Goal: Check status: Check status

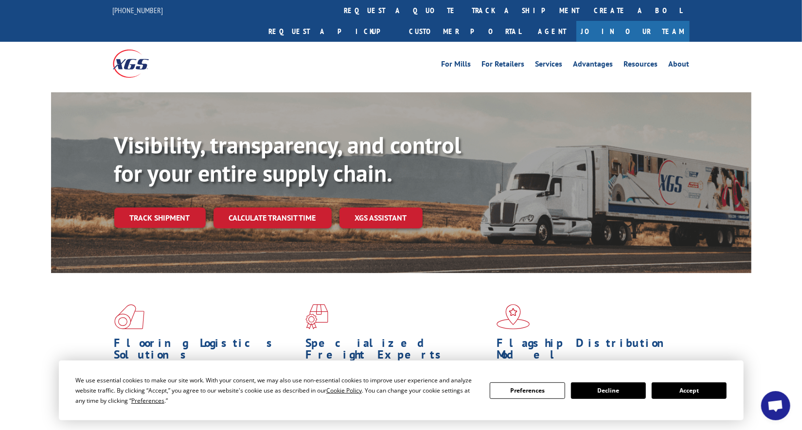
scroll to position [4548, 0]
click at [465, 9] on link "track a shipment" at bounding box center [526, 10] width 122 height 21
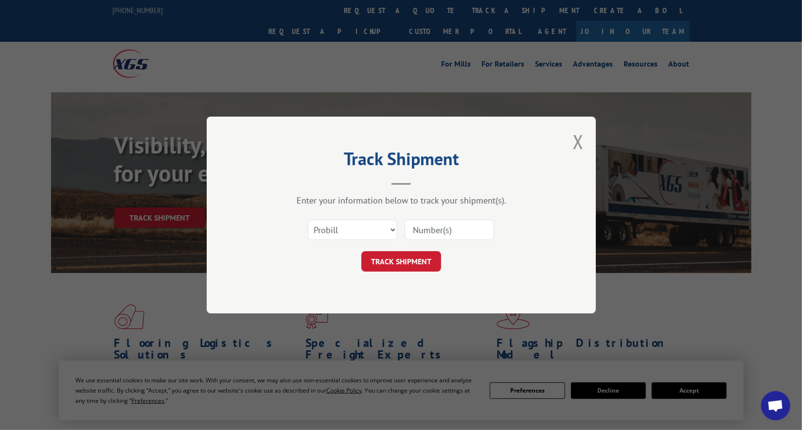
click at [465, 230] on input at bounding box center [449, 230] width 89 height 20
type input "17635893"
click button "TRACK SHIPMENT" at bounding box center [401, 261] width 80 height 20
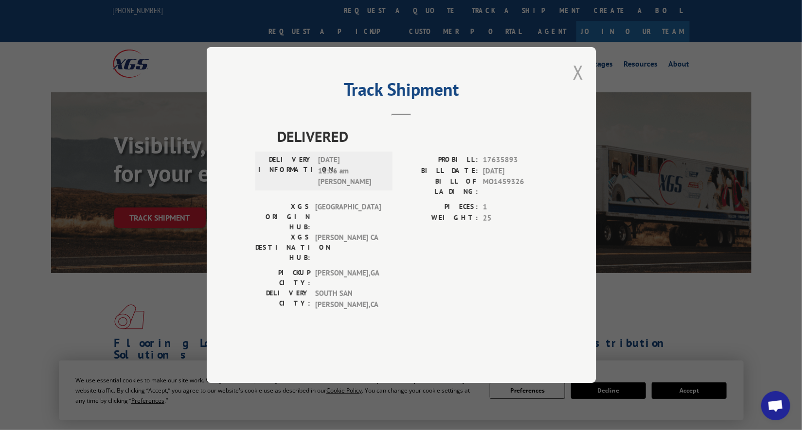
click at [576, 85] on button "Close modal" at bounding box center [578, 72] width 11 height 26
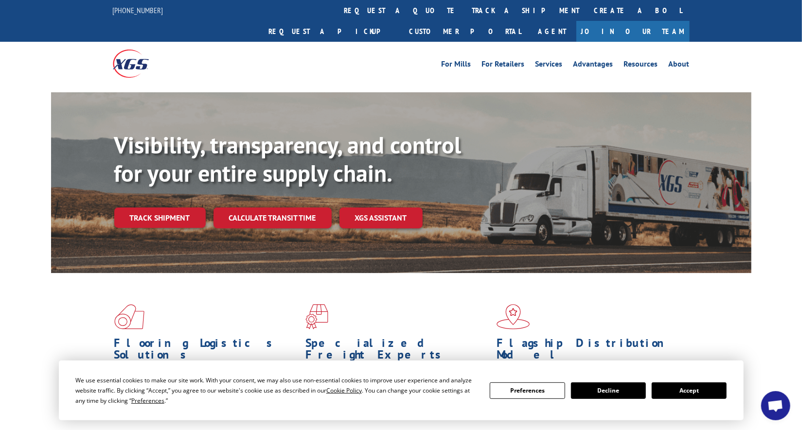
scroll to position [4548, 0]
click at [465, 4] on link "track a shipment" at bounding box center [526, 10] width 122 height 21
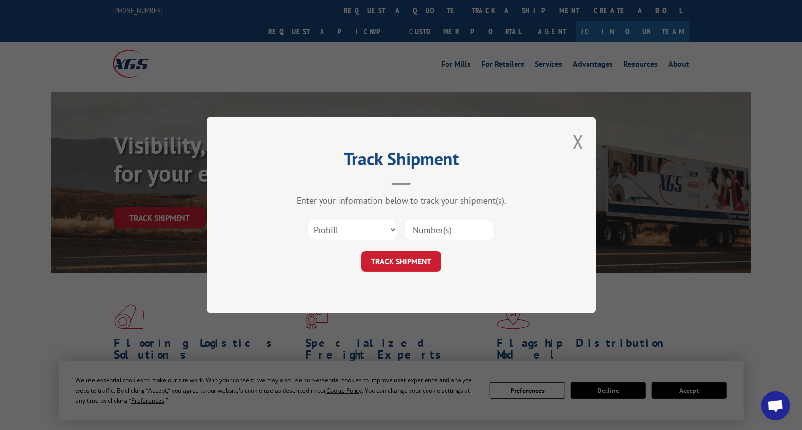
click at [430, 229] on input at bounding box center [449, 230] width 89 height 20
paste input "17685567"
type input "17685567"
click at [440, 255] on button "TRACK SHIPMENT" at bounding box center [401, 261] width 80 height 20
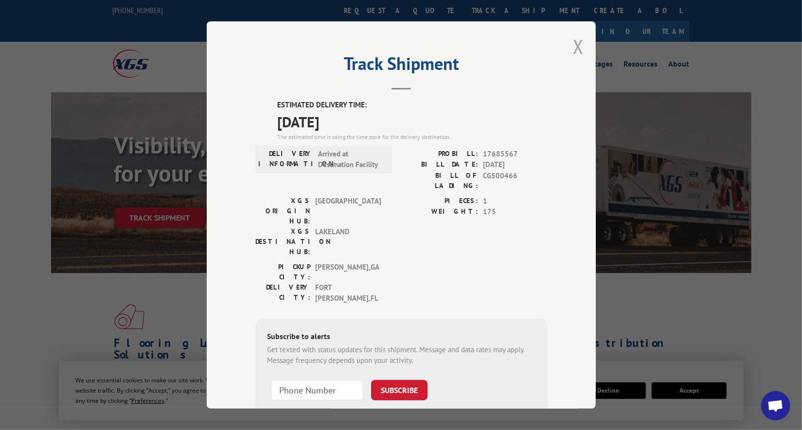
click at [576, 46] on button "Close modal" at bounding box center [578, 47] width 11 height 26
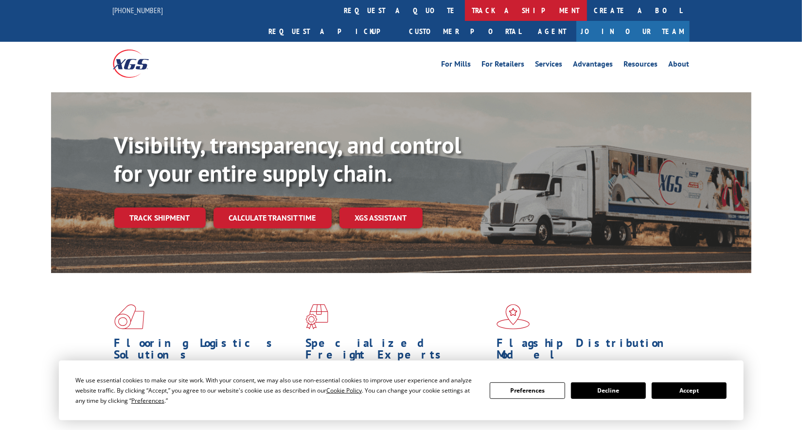
click at [465, 9] on link "track a shipment" at bounding box center [526, 10] width 122 height 21
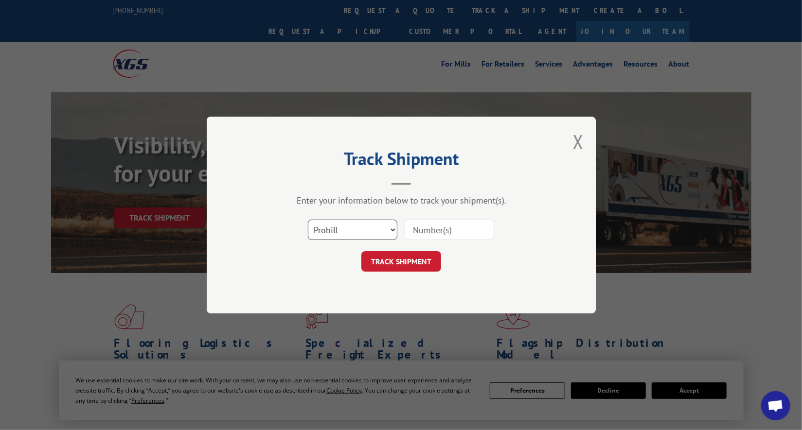
scroll to position [4548, 0]
click at [447, 229] on input at bounding box center [449, 230] width 89 height 20
paste input "17691654"
type input "17691654"
click at [426, 264] on button "TRACK SHIPMENT" at bounding box center [401, 261] width 80 height 20
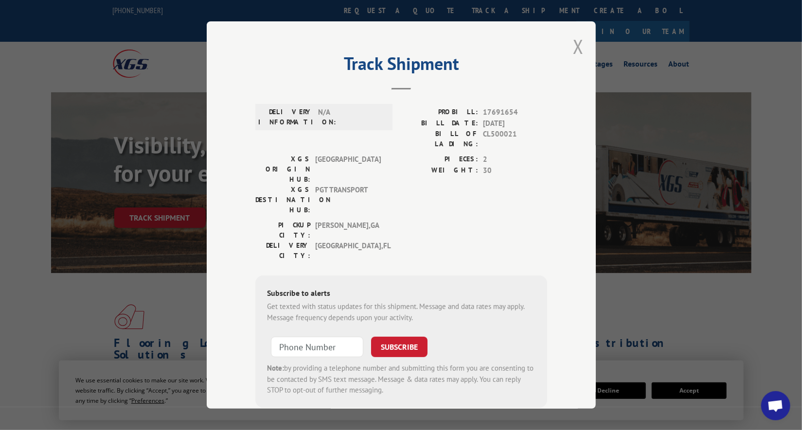
click at [576, 42] on button "Close modal" at bounding box center [578, 47] width 11 height 26
